Goal: Task Accomplishment & Management: Complete application form

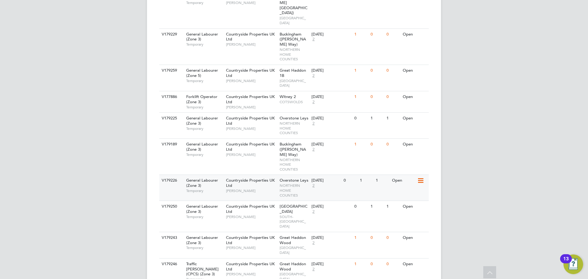
scroll to position [258, 0]
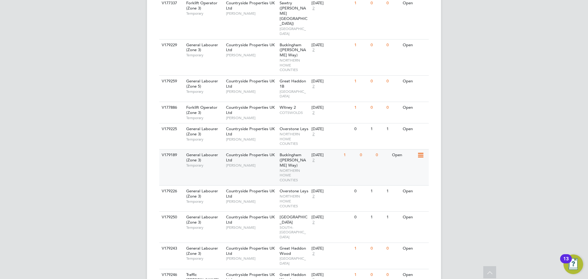
click at [336, 149] on div "21 Aug 2025 2" at bounding box center [326, 157] width 32 height 17
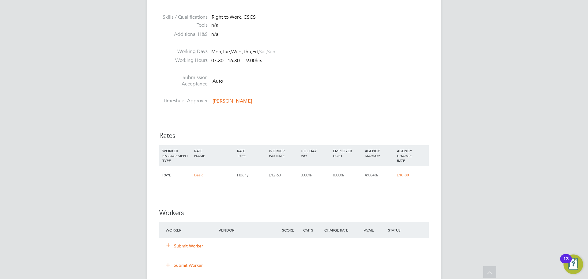
scroll to position [306, 0]
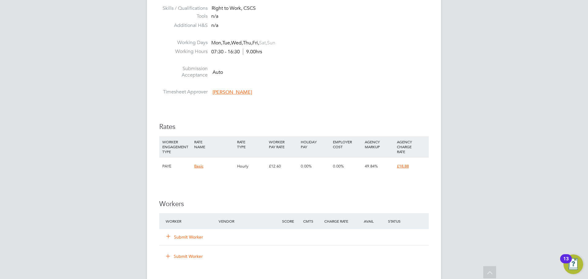
click at [191, 235] on button "Submit Worker" at bounding box center [185, 237] width 37 height 6
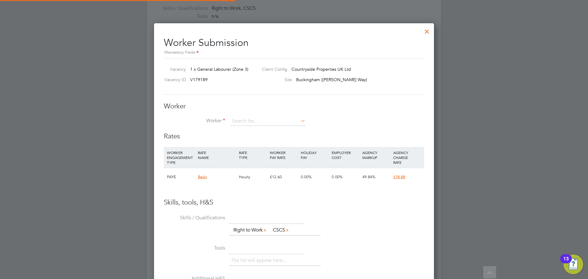
scroll to position [378, 280]
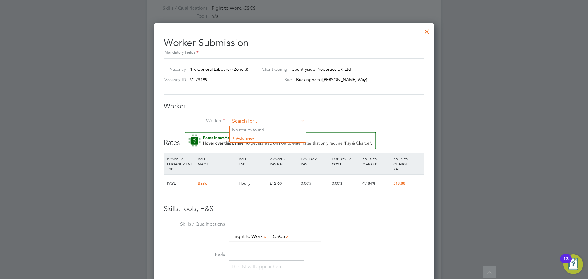
click at [238, 122] on input at bounding box center [268, 121] width 76 height 9
click at [248, 137] on li "Kas im Hussain (KasimH)" at bounding box center [268, 138] width 77 height 8
type input "Kasim Hussain (KasimH)"
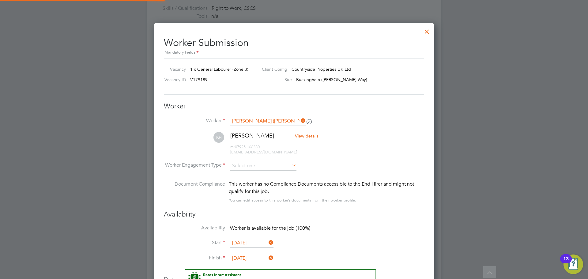
scroll to position [515, 280]
click at [243, 164] on input at bounding box center [263, 165] width 66 height 9
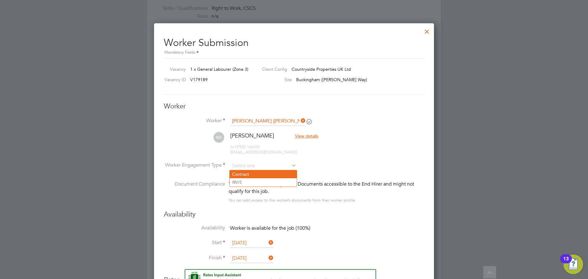
click at [246, 174] on li "Contract" at bounding box center [263, 174] width 67 height 8
type input "Contract"
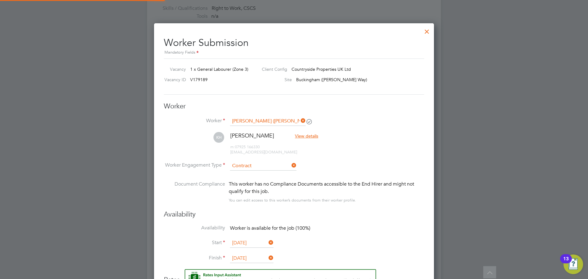
scroll to position [0, 0]
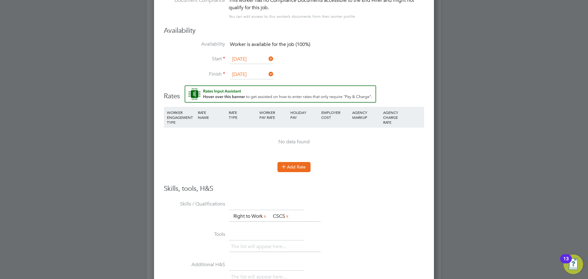
click at [285, 168] on icon at bounding box center [283, 166] width 5 height 5
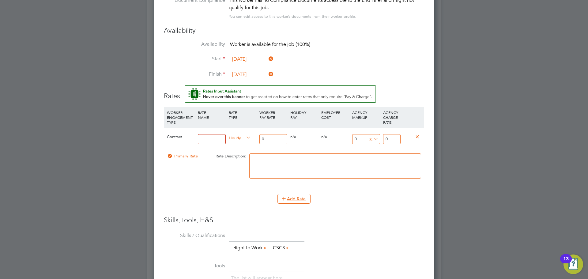
click at [213, 139] on input at bounding box center [212, 139] width 28 height 10
type input "TL"
drag, startPoint x: 267, startPoint y: 136, endPoint x: 239, endPoint y: 136, distance: 28.2
click at [239, 136] on div "Contract TL Hourly 0 0 n/a 0 n/a 0 0 % 0" at bounding box center [294, 139] width 260 height 23
type input "1"
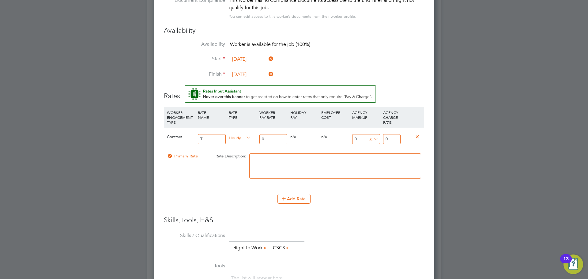
type input "1"
type input "16"
type input "16.5"
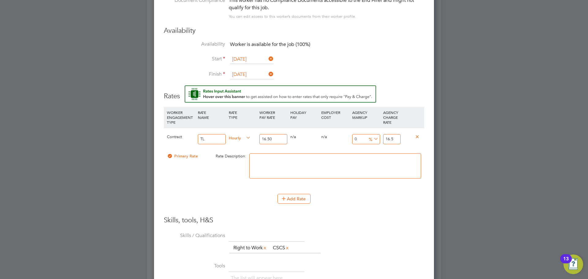
type input "16.50"
drag, startPoint x: 398, startPoint y: 141, endPoint x: 374, endPoint y: 137, distance: 24.7
click at [374, 137] on div "Contract TL Hourly 16.50 0 n/a 0 n/a 0 0 % 16.5" at bounding box center [294, 139] width 260 height 23
type input "-93.93939393939394"
type input "1"
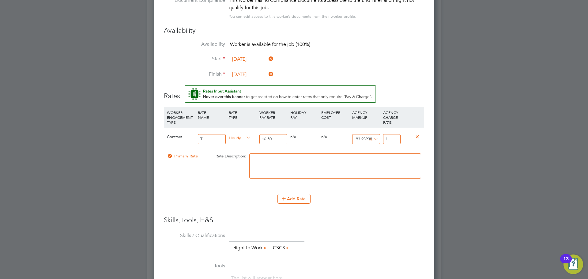
type input "9.090909090909092"
type input "18"
type input "13.93939393939394"
type input "18.8"
type input "14.424242424242424"
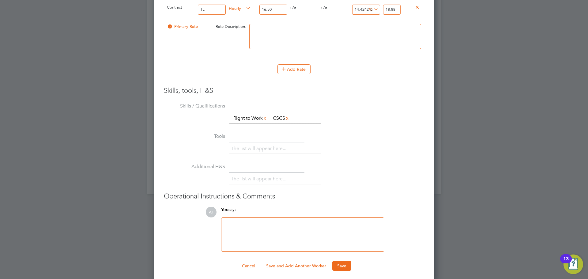
scroll to position [624, 0]
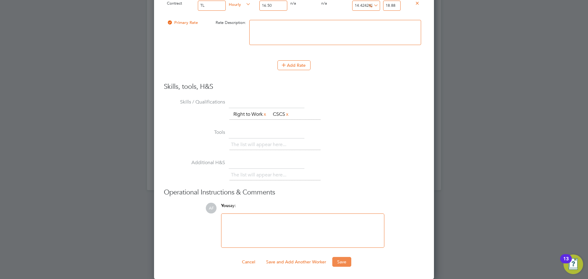
type input "18.88"
click at [338, 257] on button "Save" at bounding box center [341, 262] width 19 height 10
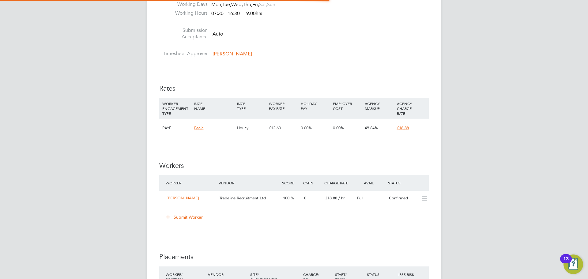
scroll to position [3, 3]
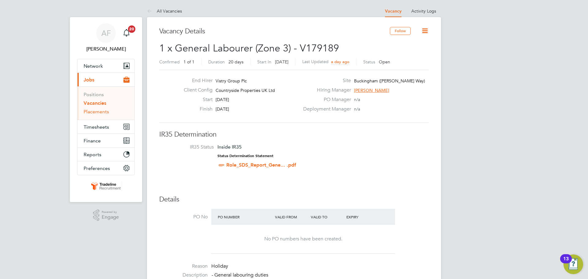
click at [102, 114] on link "Placements" at bounding box center [96, 112] width 25 height 6
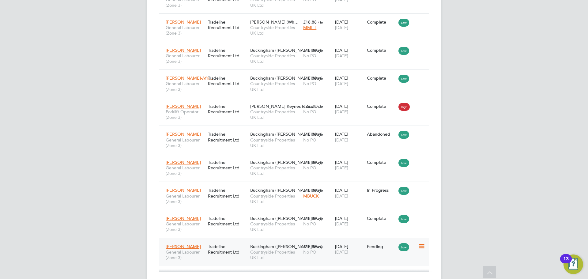
click at [424, 243] on icon at bounding box center [421, 246] width 6 height 7
click at [390, 249] on li "Start" at bounding box center [402, 251] width 43 height 9
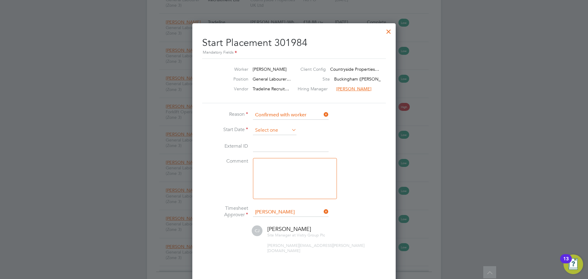
click at [291, 126] on input at bounding box center [274, 130] width 43 height 9
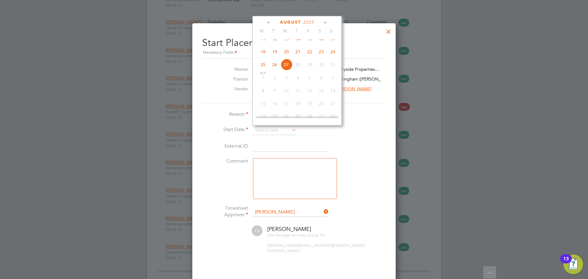
click at [296, 57] on span "21" at bounding box center [298, 52] width 12 height 12
type input "[DATE]"
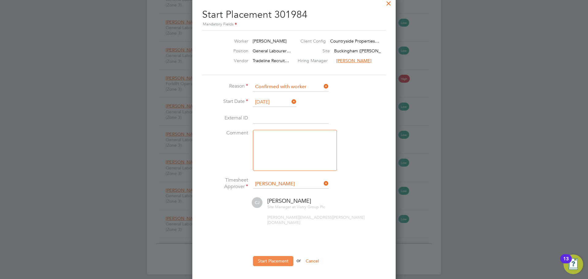
click at [281, 256] on button "Start Placement" at bounding box center [273, 261] width 40 height 10
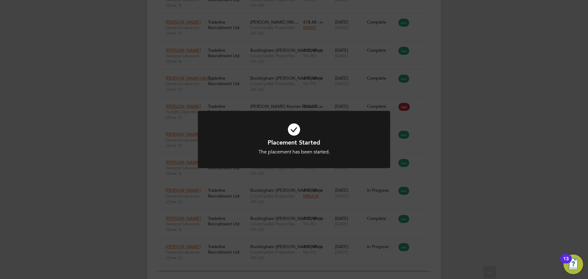
click at [459, 149] on div "Placement Started The placement has been started. Cancel Okay" at bounding box center [294, 139] width 588 height 279
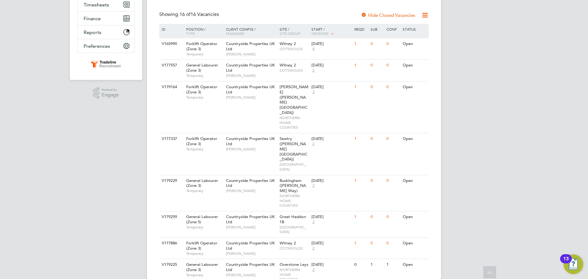
scroll to position [123, 0]
